Goal: Transaction & Acquisition: Obtain resource

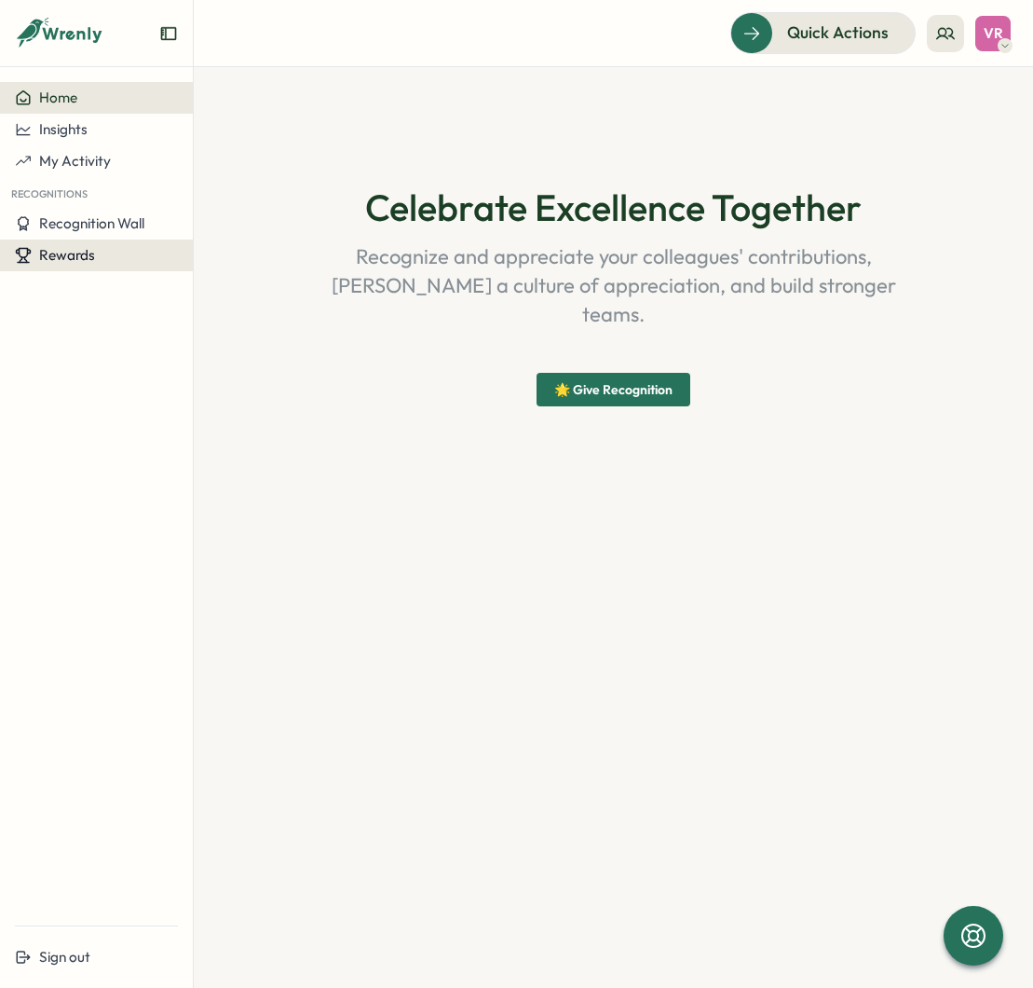
click at [99, 246] on button "Rewards" at bounding box center [96, 255] width 193 height 32
click at [96, 287] on div "Home Insights My Activity Recognitions Recognition Wall Rewards" at bounding box center [96, 496] width 193 height 828
click at [100, 223] on span "Recognition Wall" at bounding box center [91, 223] width 105 height 18
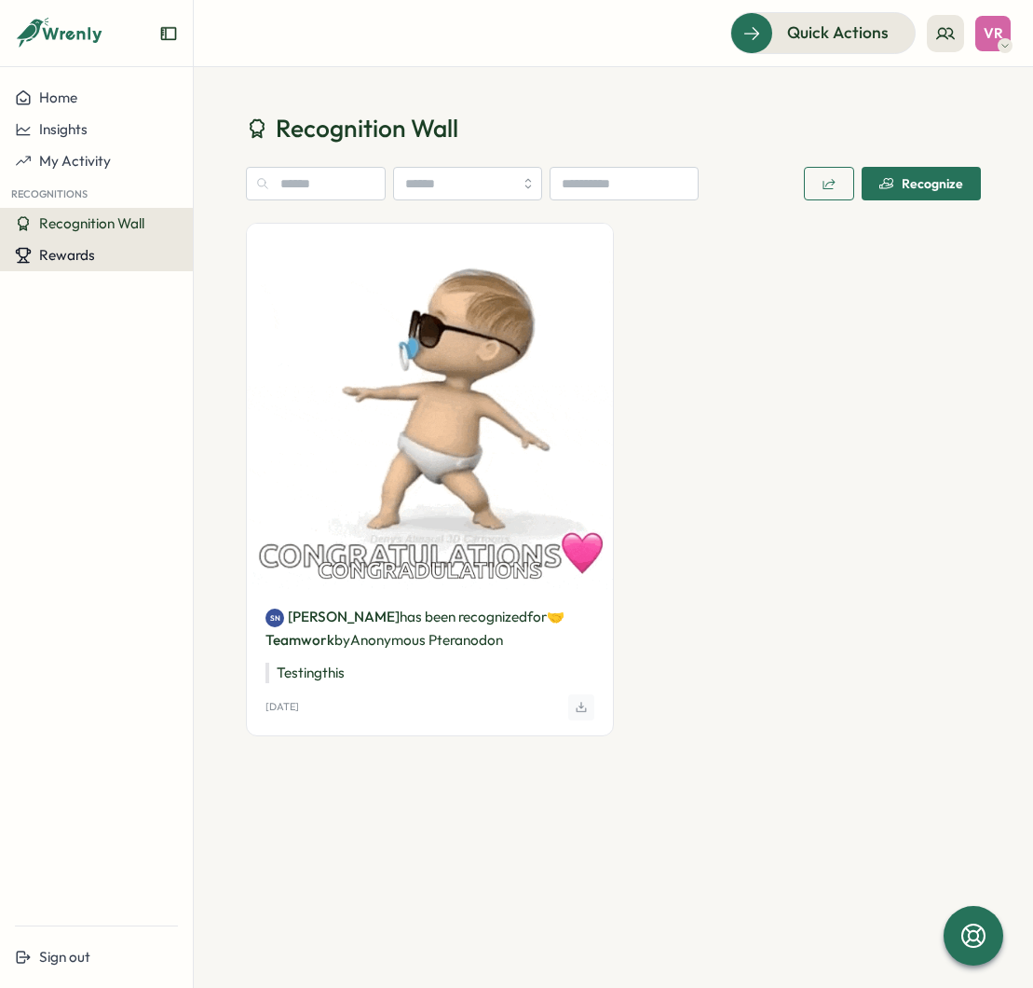
click at [101, 244] on button "Rewards" at bounding box center [96, 255] width 193 height 32
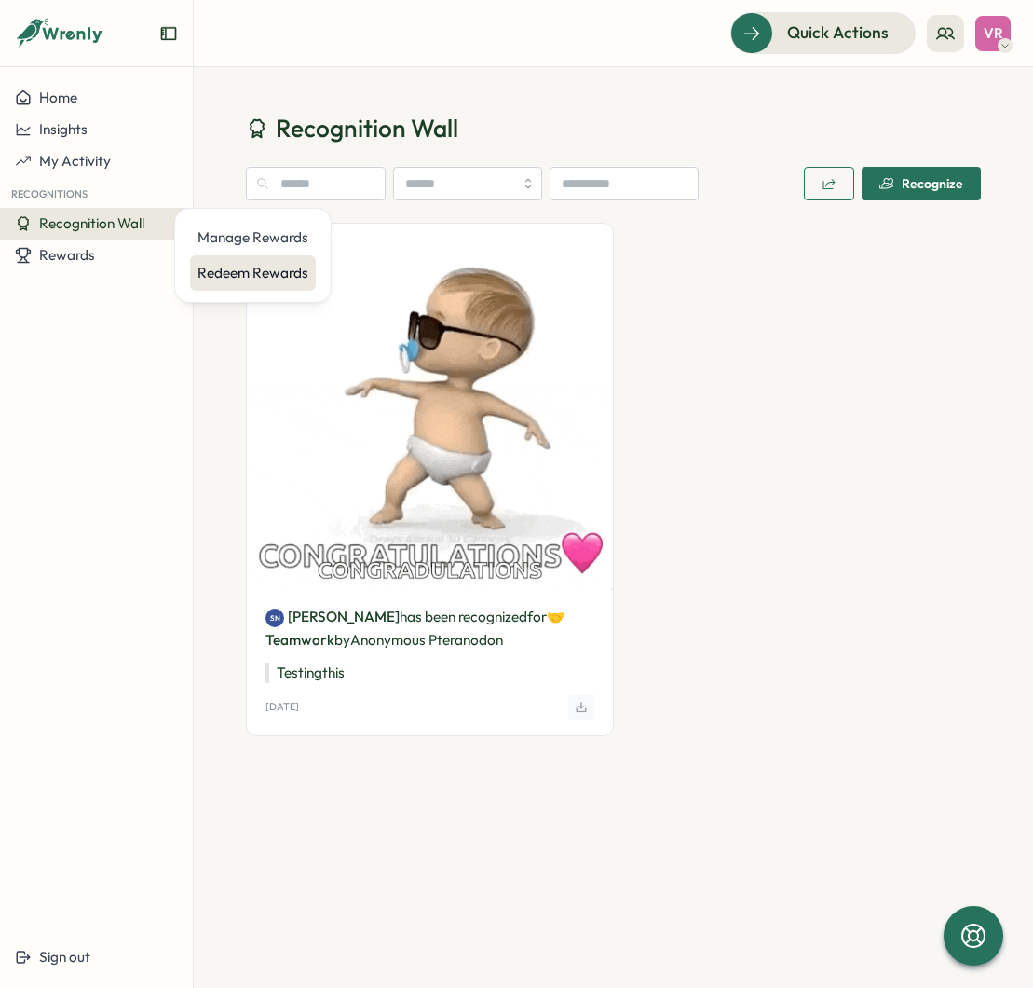
click at [195, 264] on div "Redeem Rewards" at bounding box center [253, 272] width 126 height 35
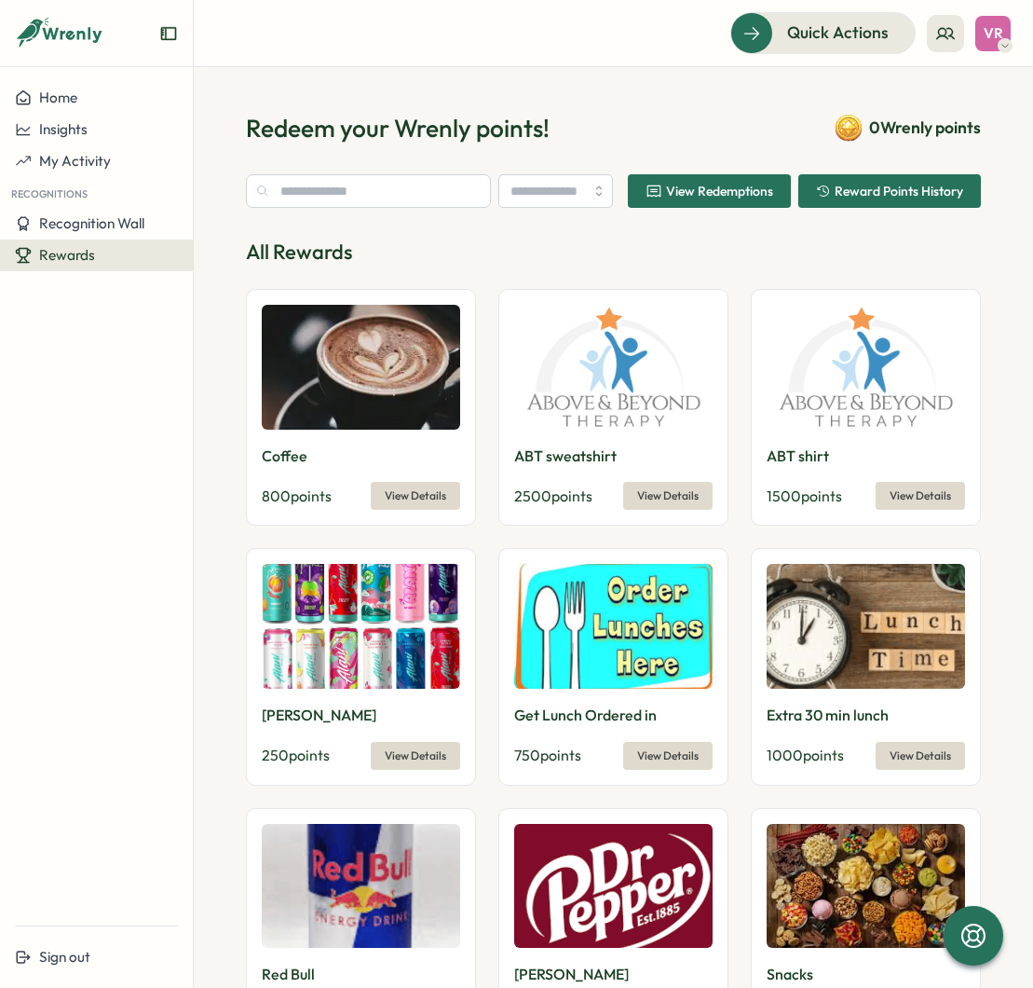
type input "**********"
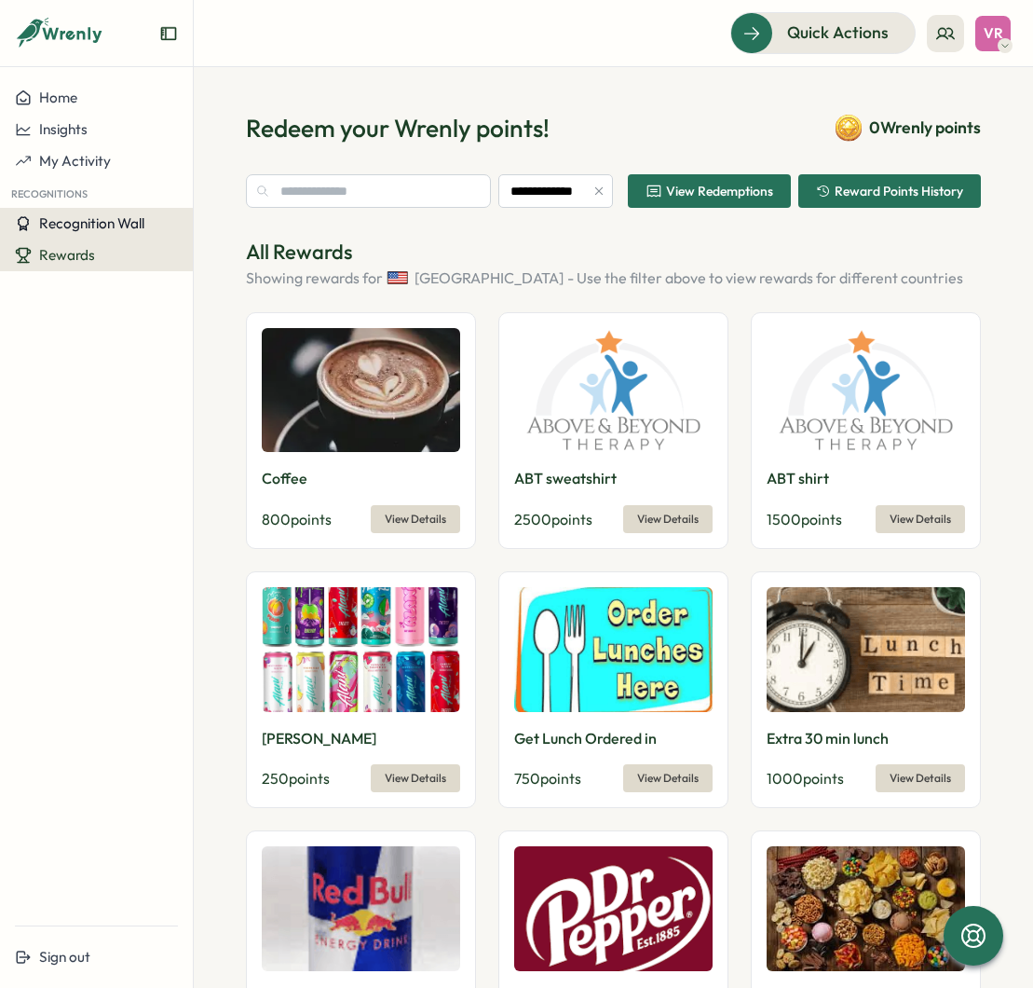
click at [103, 227] on span "Recognition Wall" at bounding box center [91, 223] width 105 height 18
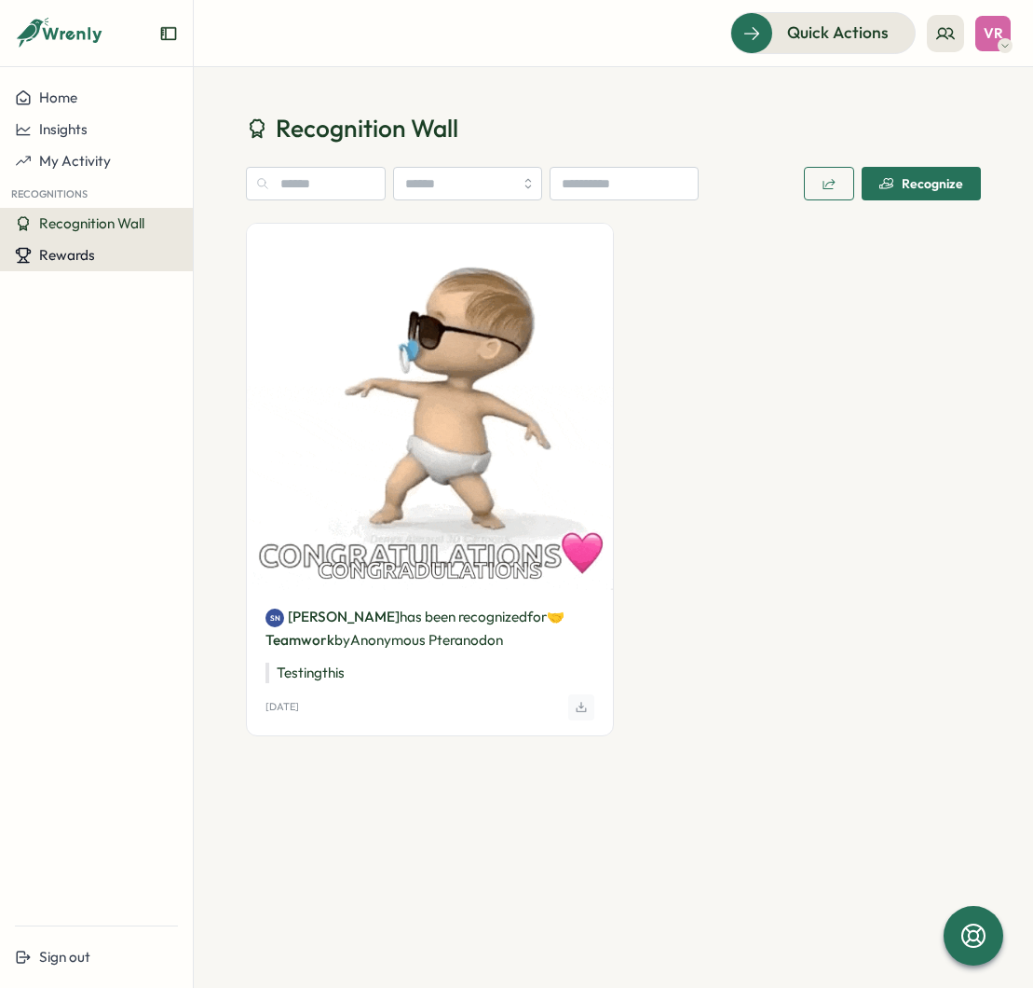
click at [108, 253] on div "Rewards" at bounding box center [96, 255] width 163 height 17
click at [262, 266] on div "Redeem Rewards" at bounding box center [253, 273] width 111 height 20
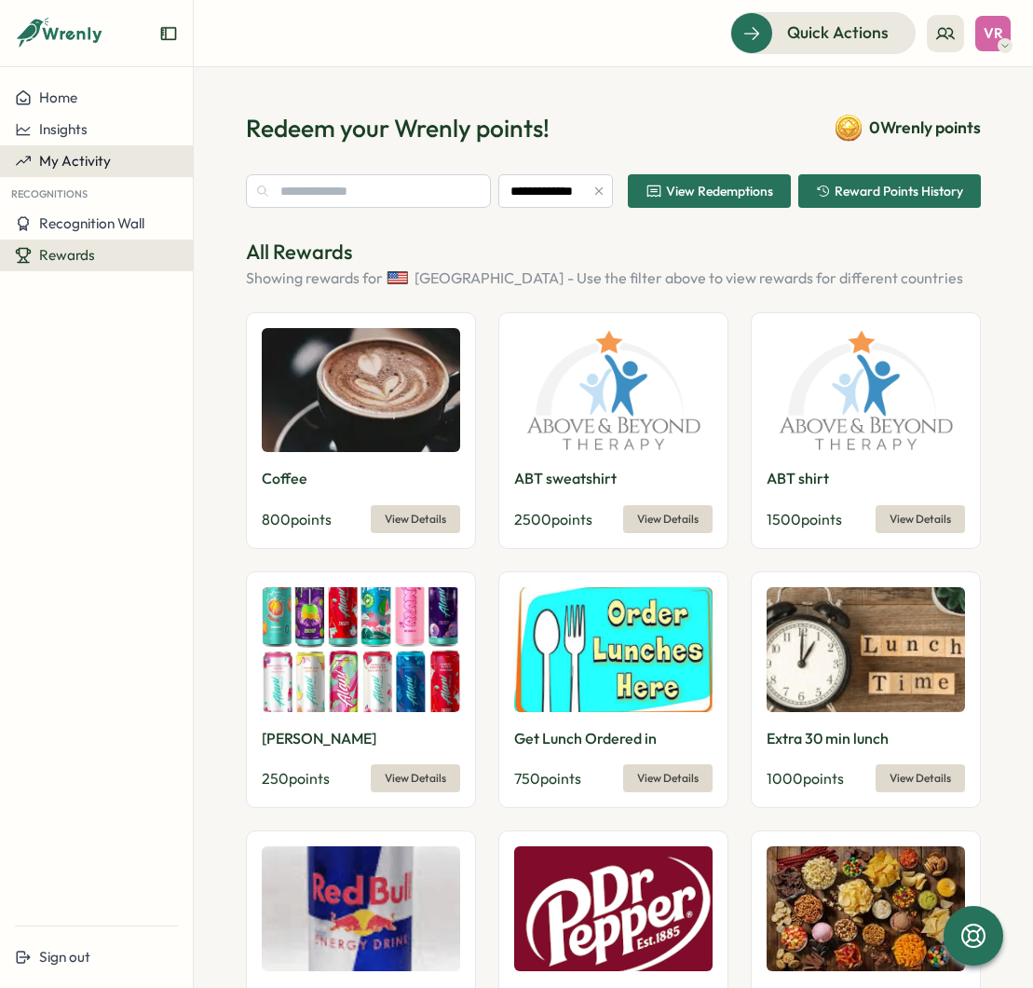
click at [112, 170] on button "My Activity" at bounding box center [96, 161] width 193 height 32
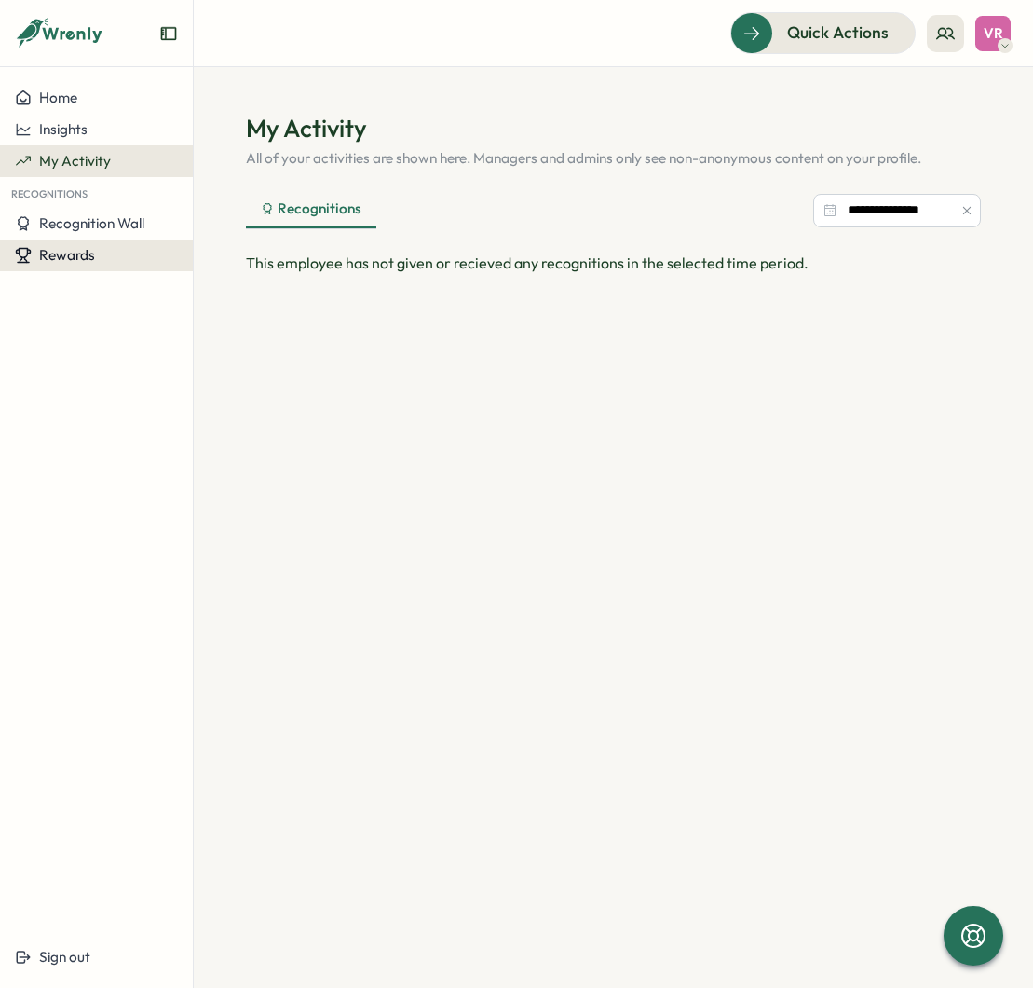
click at [122, 268] on button "Rewards" at bounding box center [96, 255] width 193 height 32
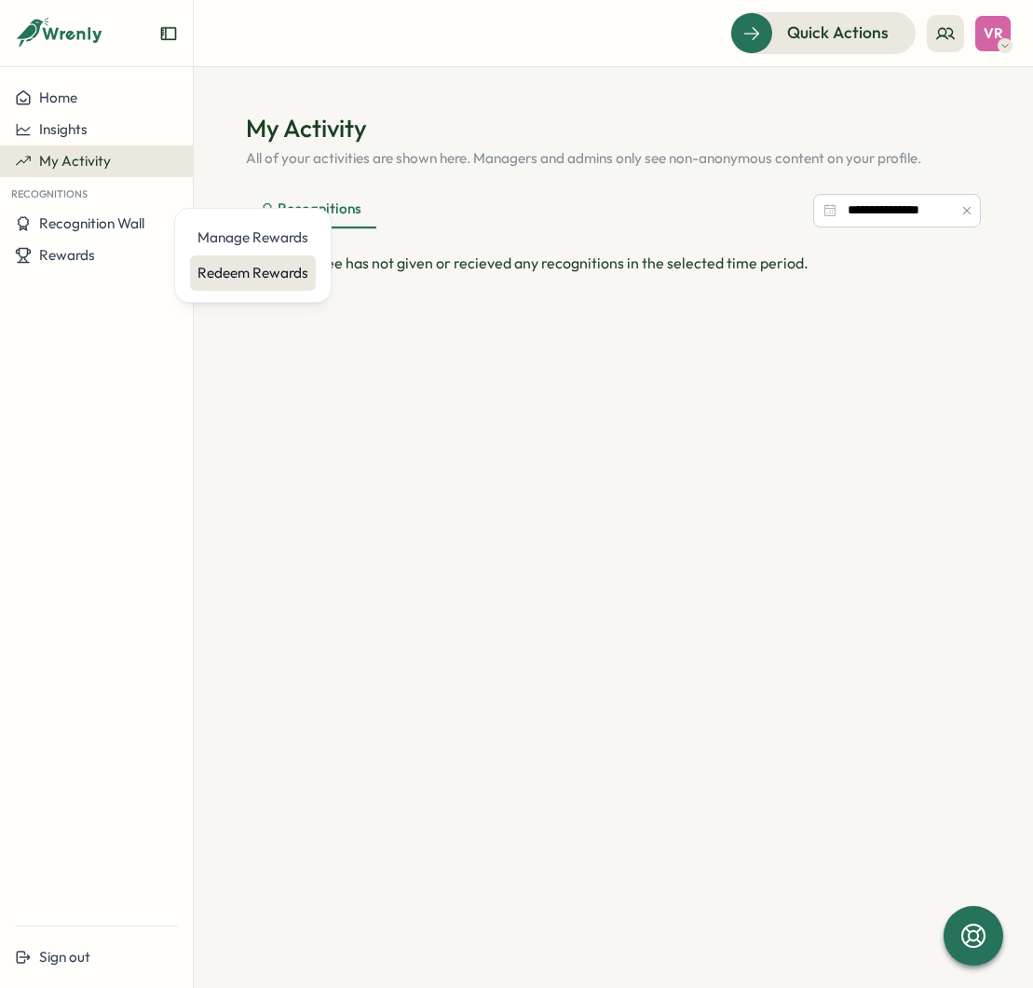
click at [264, 261] on div "Redeem Rewards" at bounding box center [253, 272] width 126 height 35
